Goal: Task Accomplishment & Management: Manage account settings

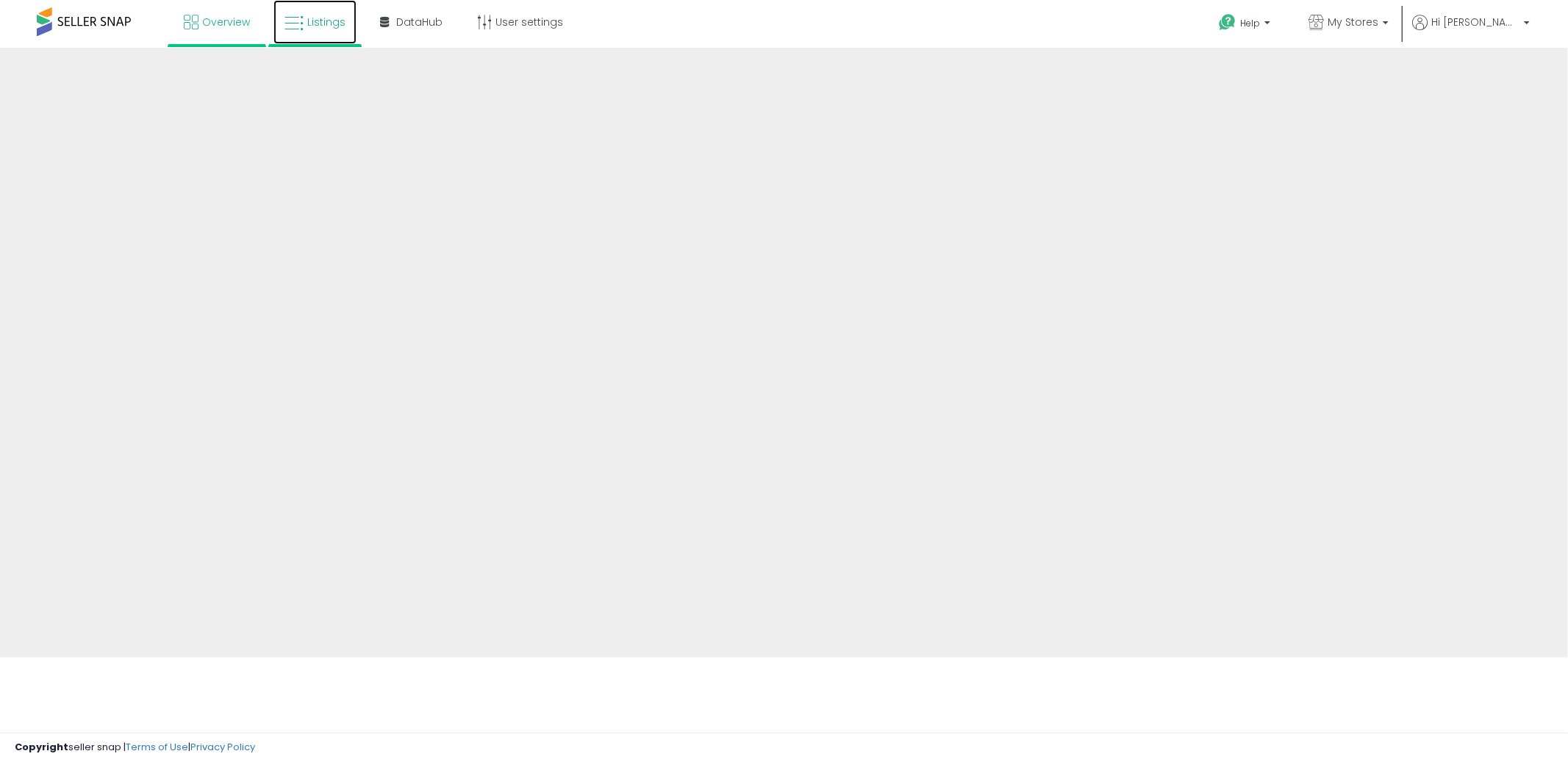
click at [319, 25] on span "Listings" at bounding box center [326, 22] width 38 height 15
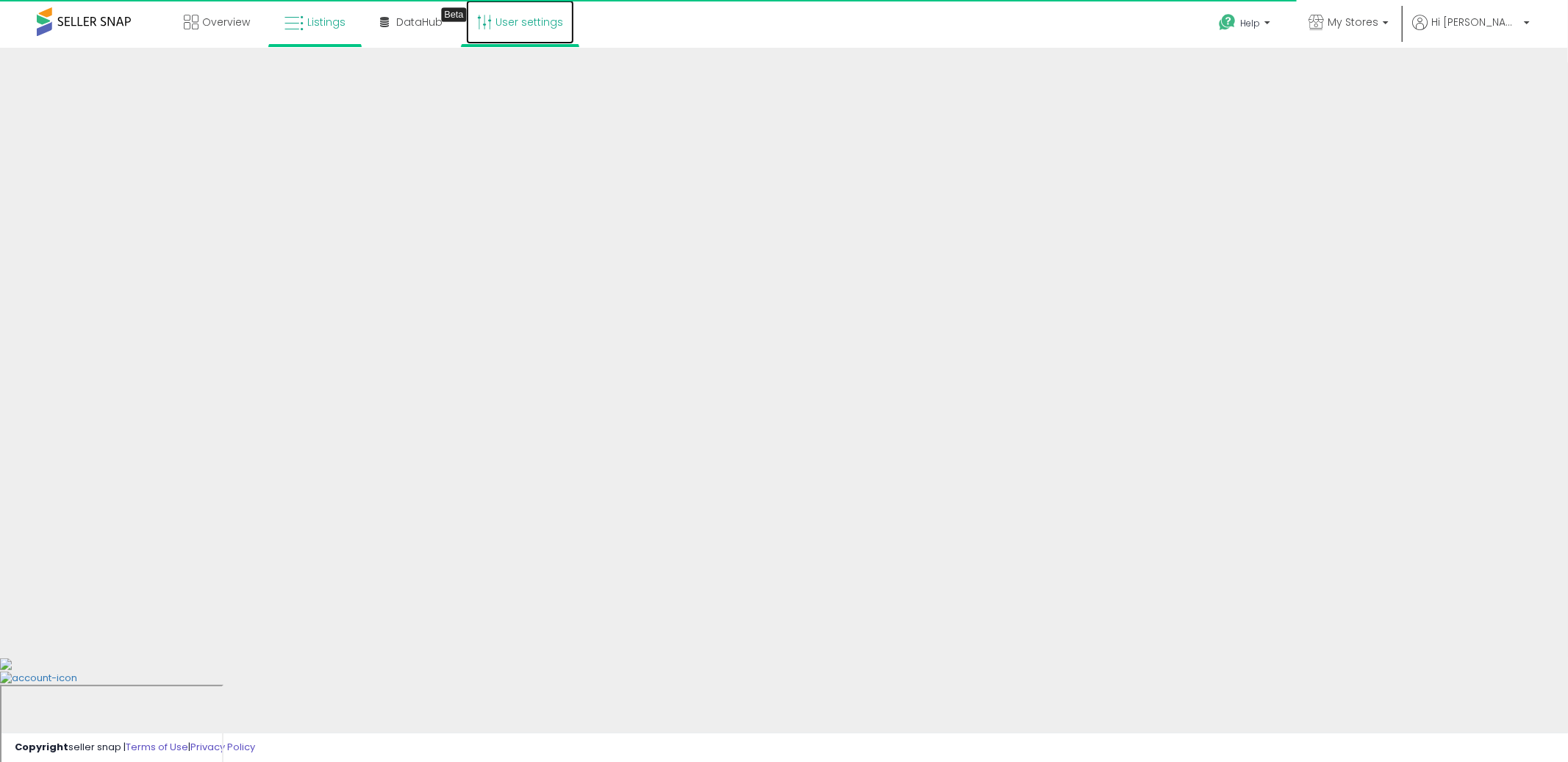
click at [525, 24] on link "User settings" at bounding box center [520, 22] width 108 height 44
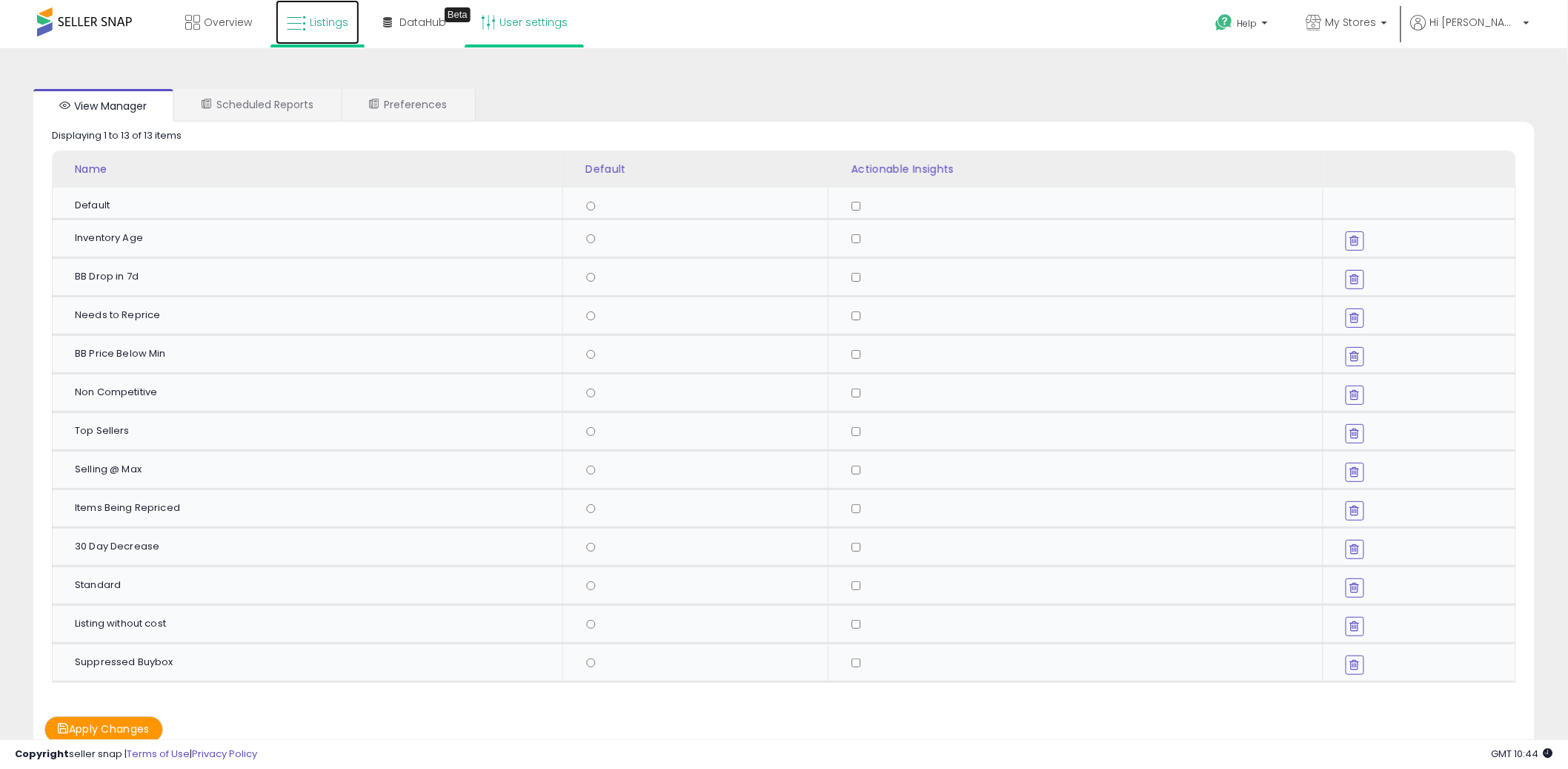
click at [319, 18] on span "Listings" at bounding box center [329, 23] width 38 height 15
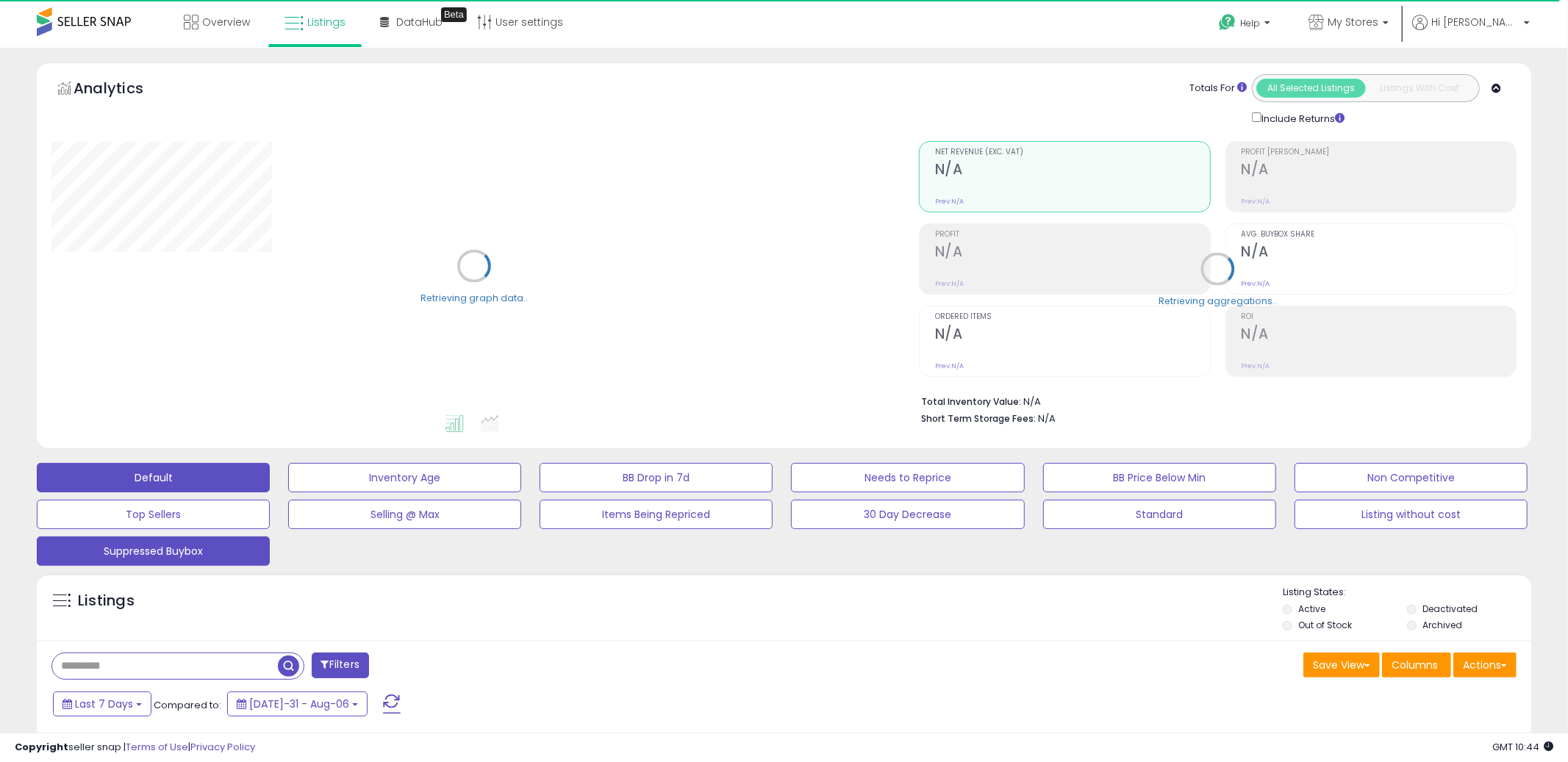
click at [288, 493] on button "Suppressed Buybox" at bounding box center [405, 477] width 233 height 29
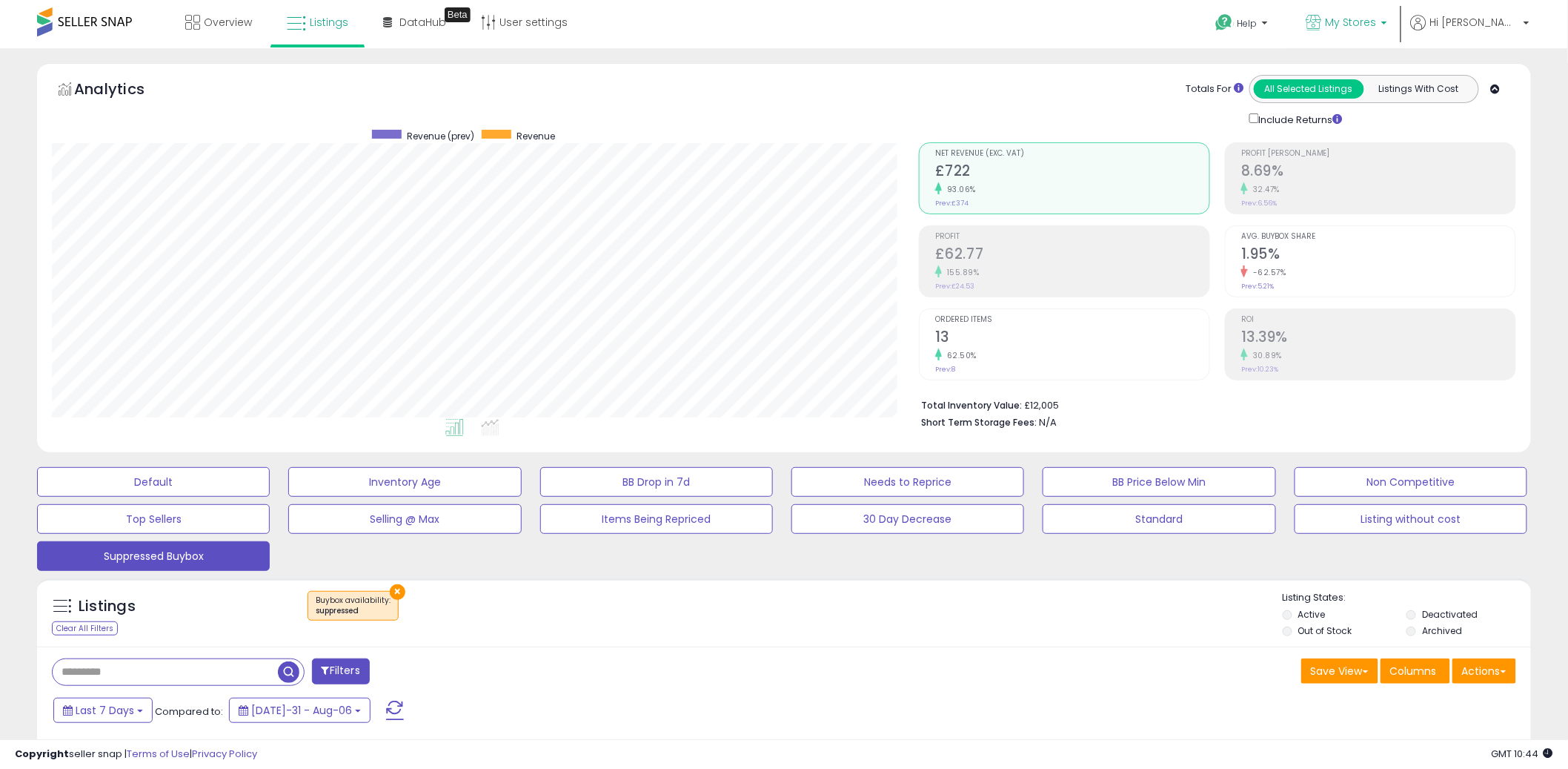
click at [1377, 26] on span "My Stores" at bounding box center [1351, 23] width 51 height 15
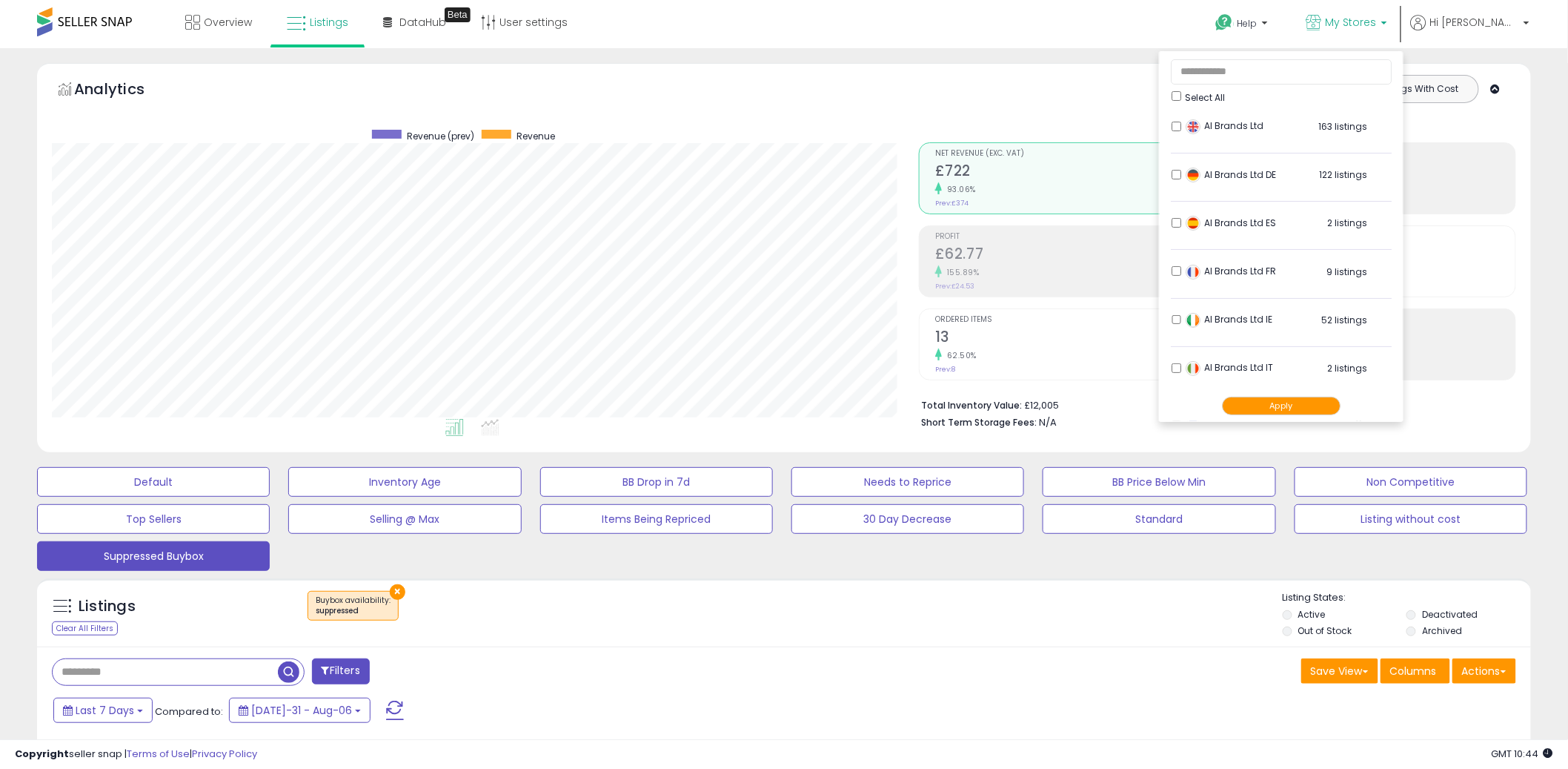
click at [1292, 406] on button "Apply" at bounding box center [1281, 406] width 119 height 19
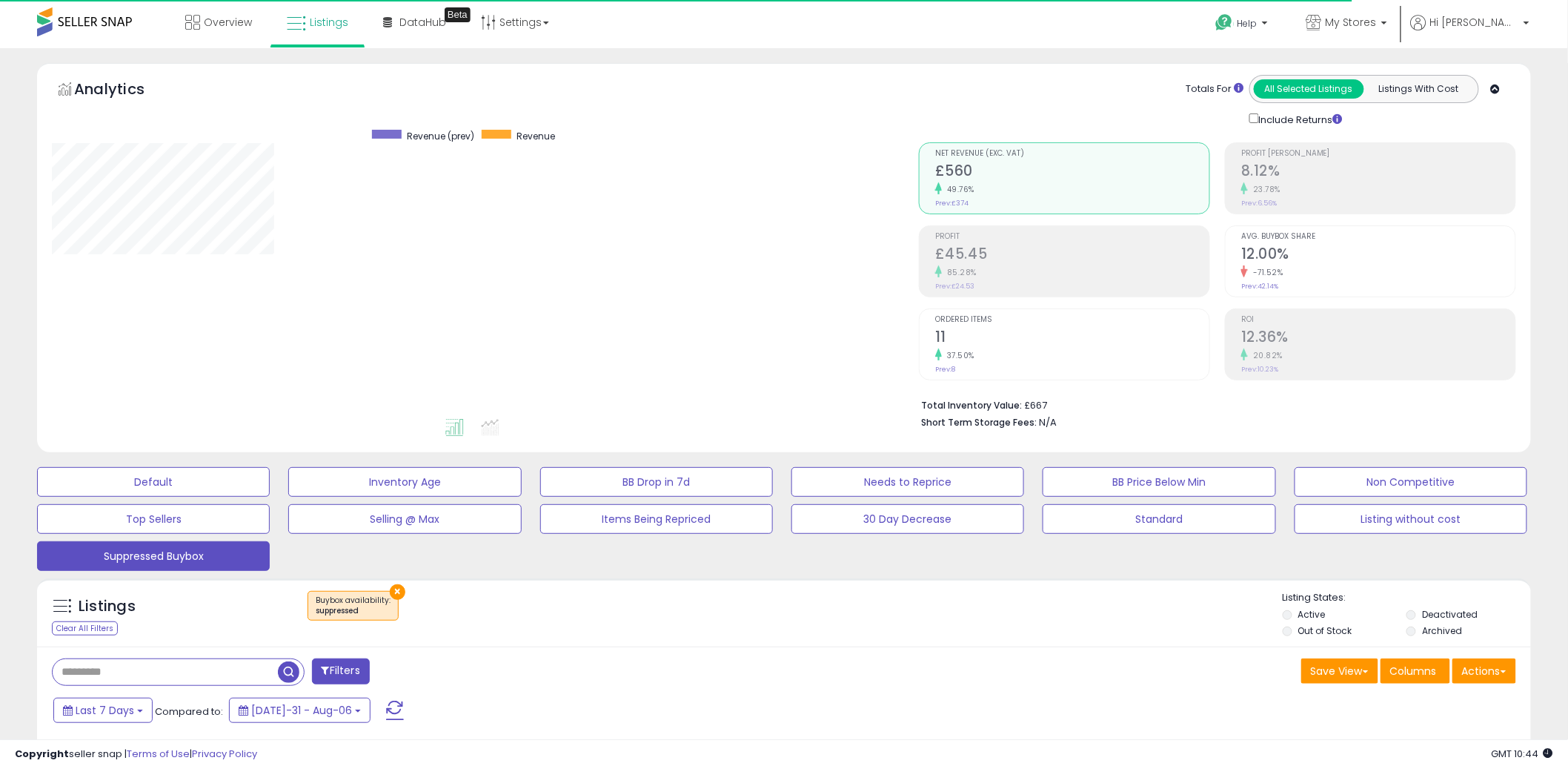
scroll to position [304, 867]
